Goal: Information Seeking & Learning: Learn about a topic

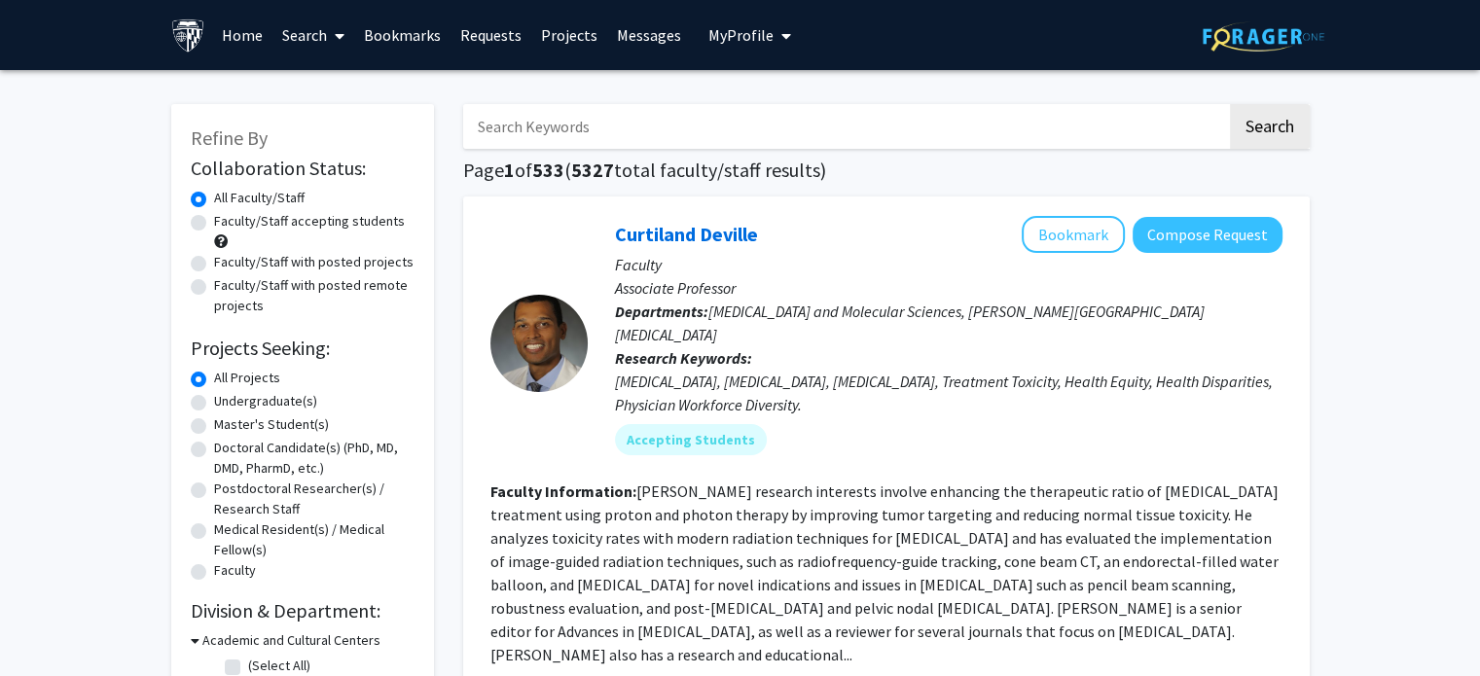
click at [214, 286] on label "Faculty/Staff with posted remote projects" at bounding box center [314, 295] width 200 height 41
click at [214, 286] on input "Faculty/Staff with posted remote projects" at bounding box center [220, 281] width 13 height 13
radio input "true"
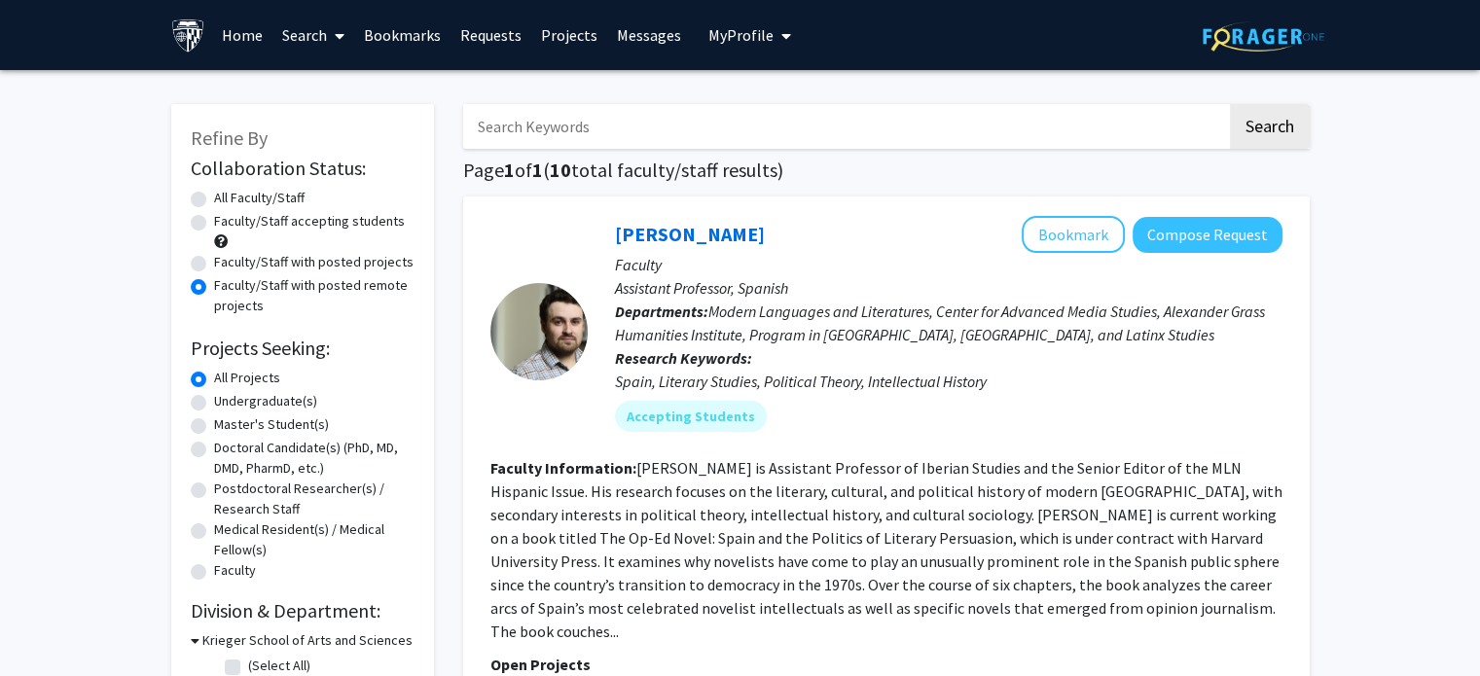
click at [214, 405] on label "Undergraduate(s)" at bounding box center [265, 401] width 103 height 20
click at [214, 404] on input "Undergraduate(s)" at bounding box center [220, 397] width 13 height 13
radio input "true"
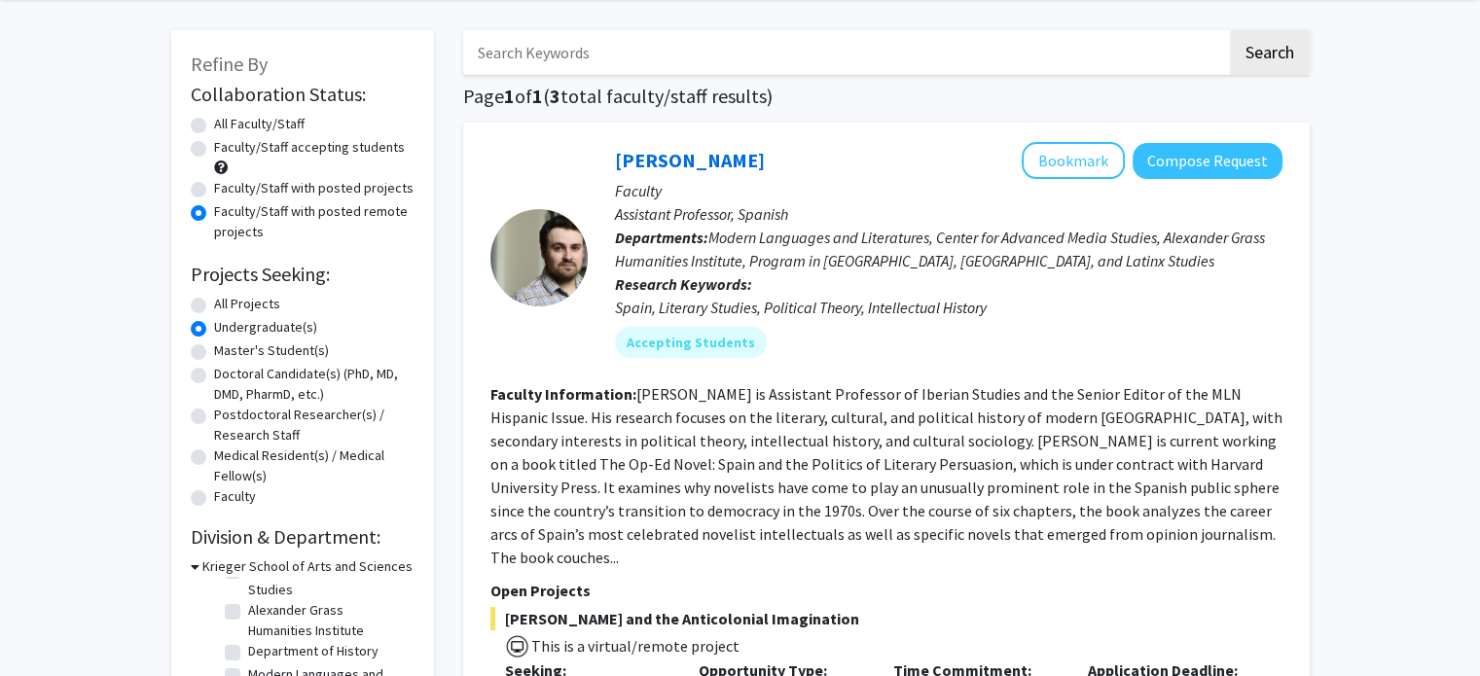
click at [214, 188] on label "Faculty/Staff with posted projects" at bounding box center [313, 188] width 199 height 20
click at [214, 188] on input "Faculty/Staff with posted projects" at bounding box center [220, 184] width 13 height 13
radio input "true"
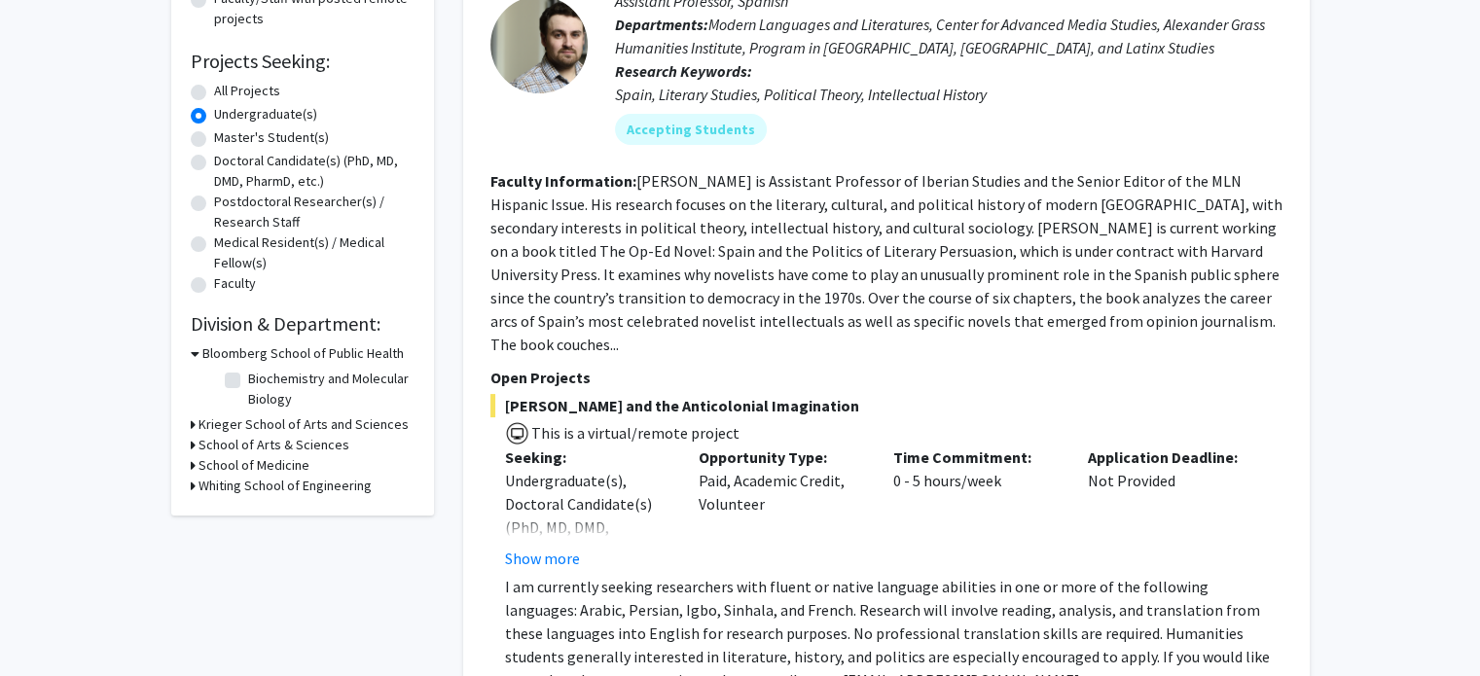
scroll to position [300, 0]
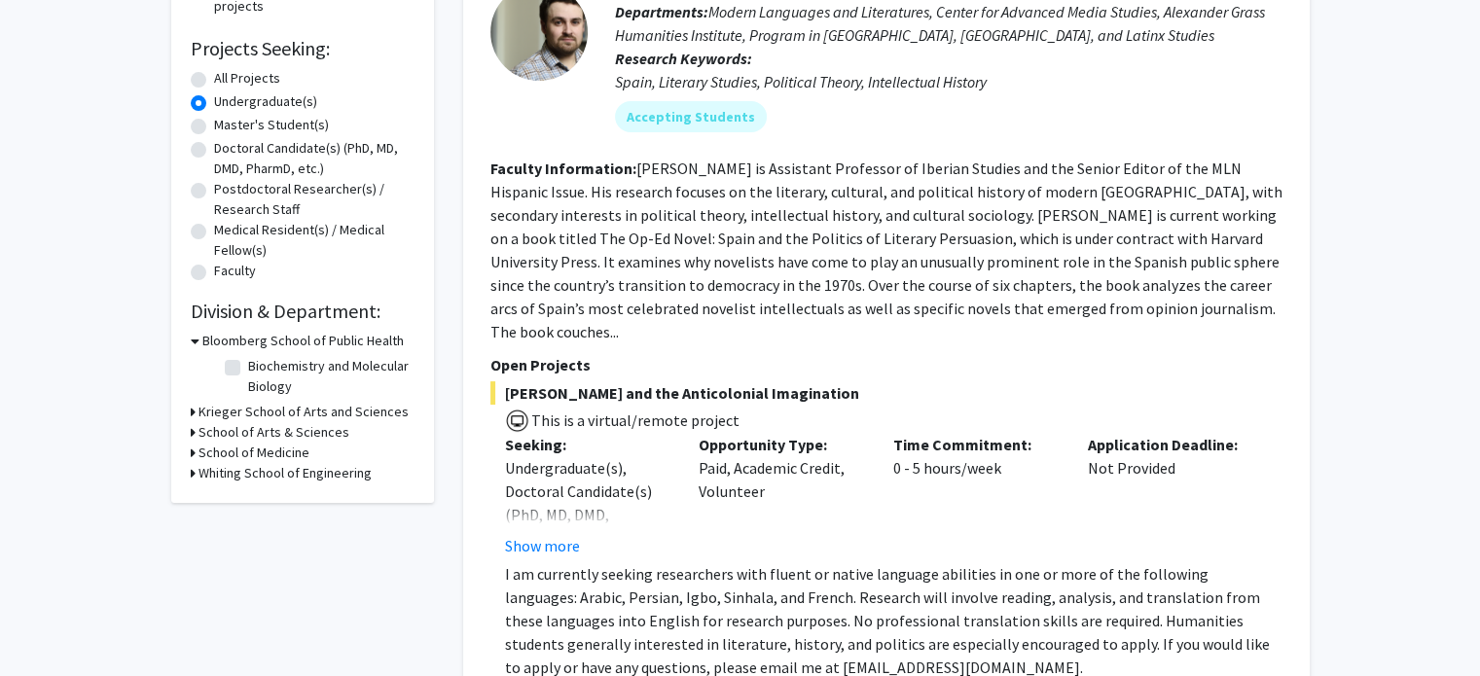
click at [186, 411] on div "Refine By Collaboration Status: Collaboration Status All Faculty/Staff Collabor…" at bounding box center [302, 153] width 263 height 699
click at [195, 408] on div "Krieger School of Arts and Sciences" at bounding box center [303, 412] width 224 height 20
click at [189, 408] on div "Refine By Collaboration Status: Collaboration Status All Faculty/Staff Collabor…" at bounding box center [302, 153] width 263 height 699
click at [191, 412] on icon at bounding box center [193, 412] width 5 height 20
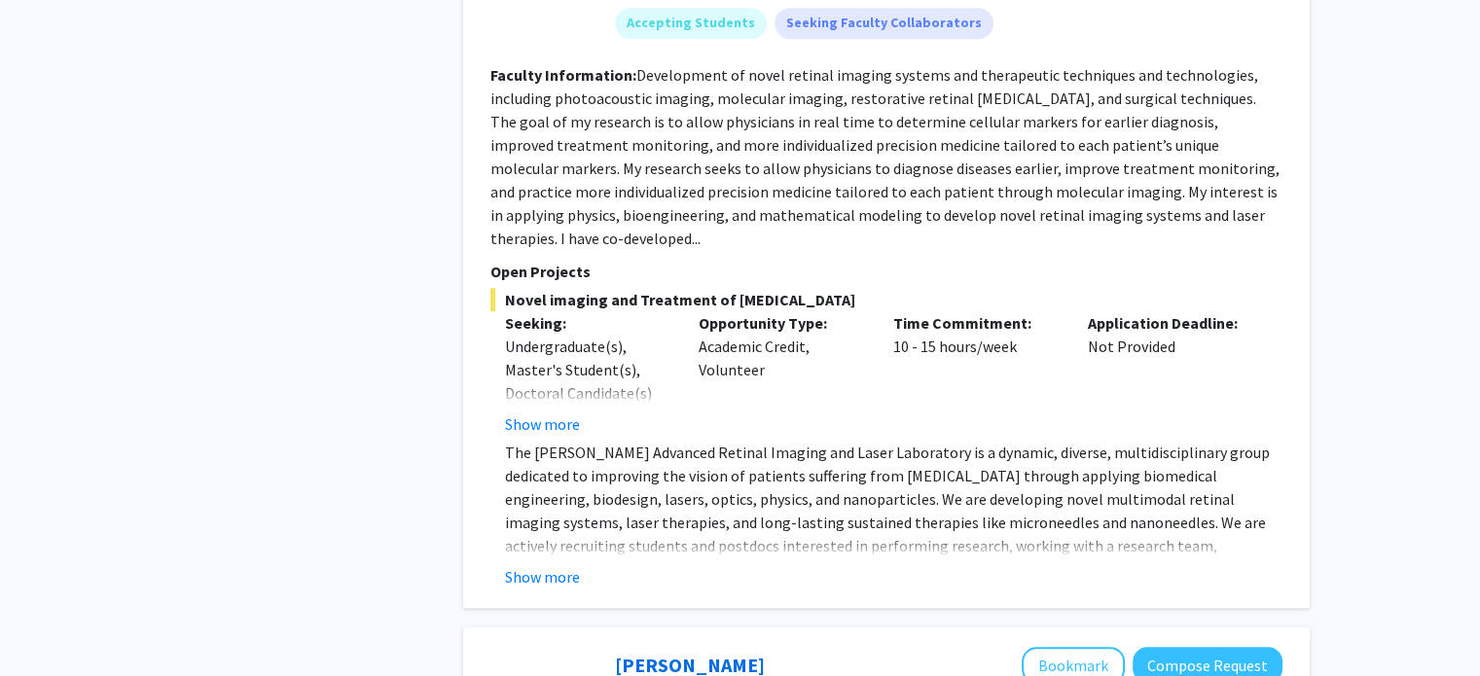
scroll to position [1242, 0]
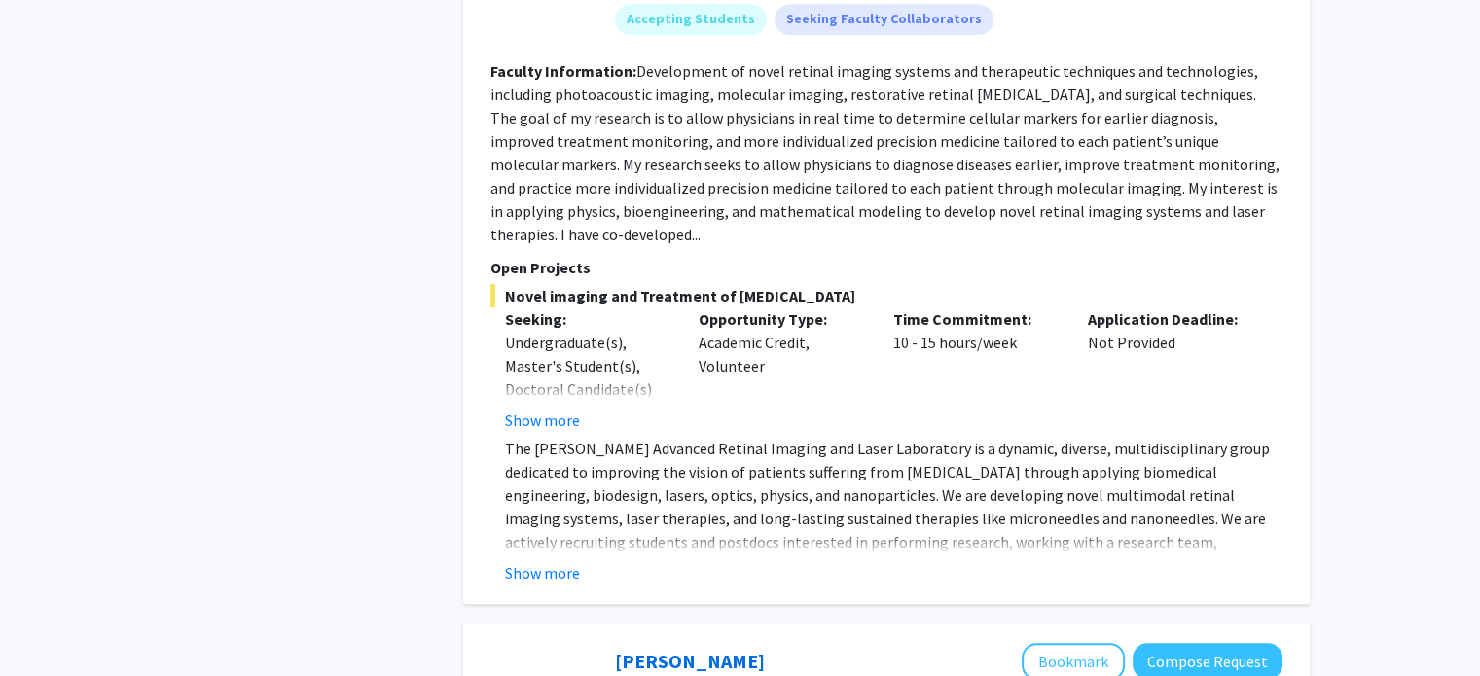
click at [555, 561] on button "Show more" at bounding box center [542, 572] width 75 height 23
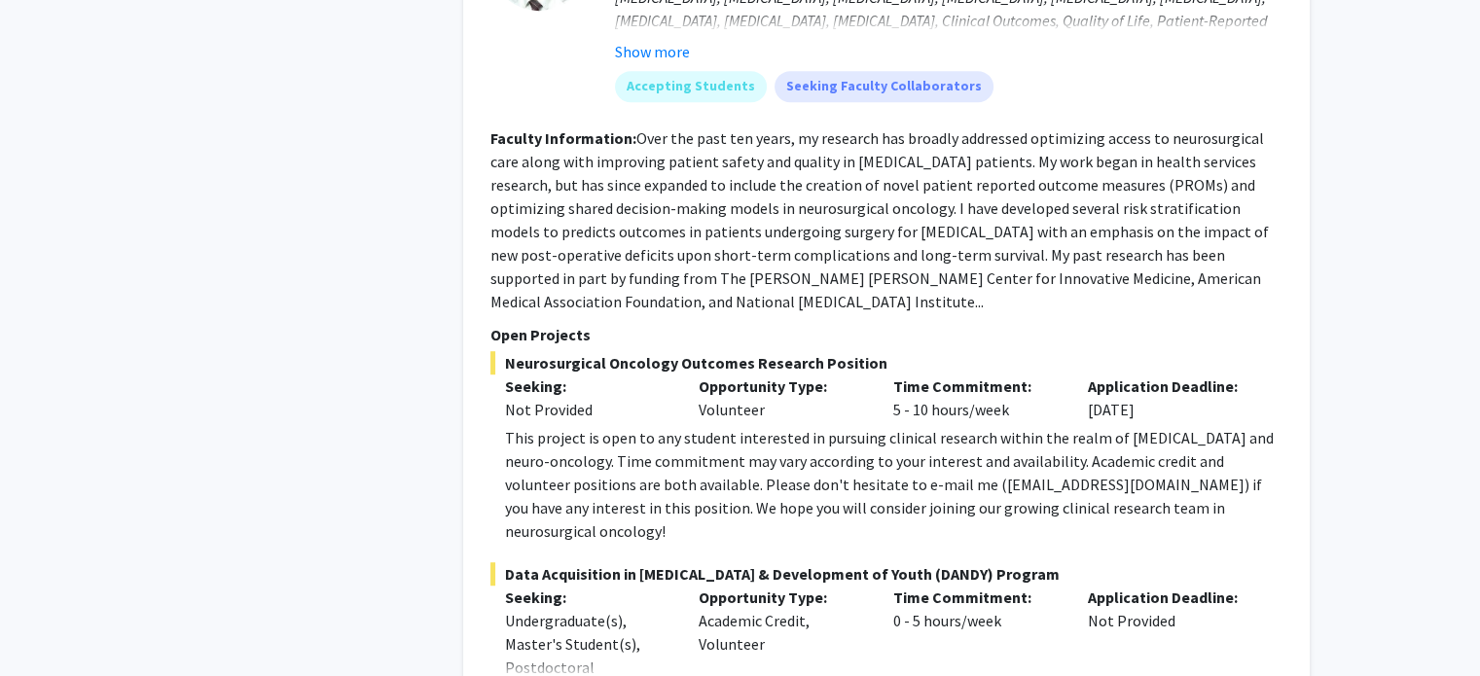
scroll to position [8523, 0]
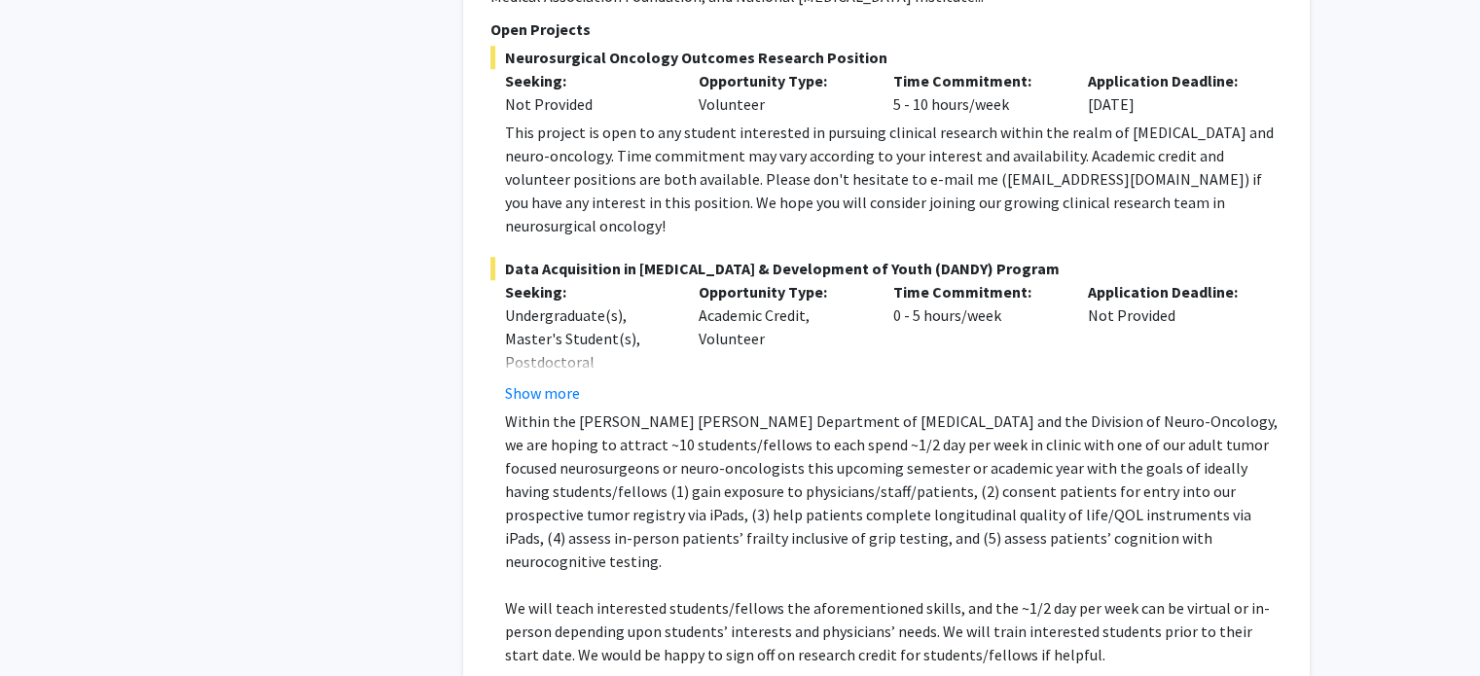
scroll to position [8827, 0]
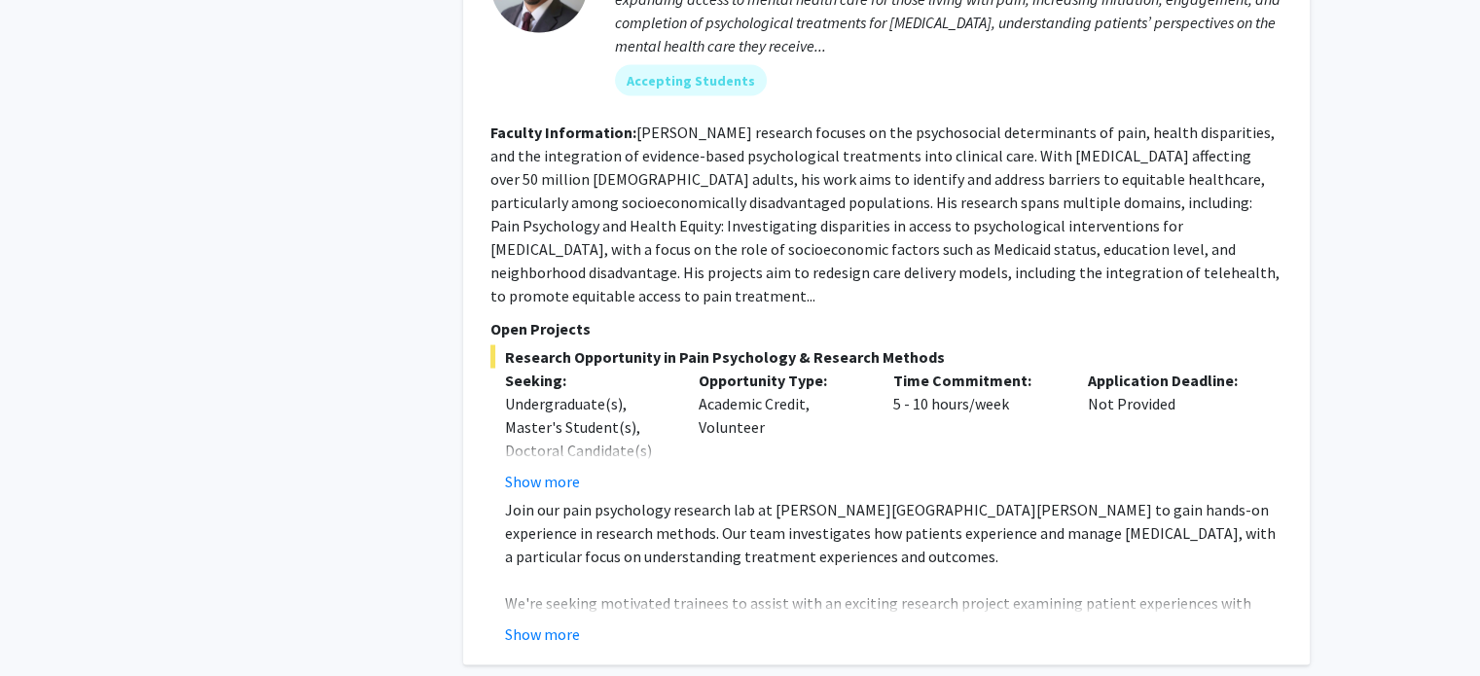
scroll to position [3917, 0]
